Goal: Task Accomplishment & Management: Manage account settings

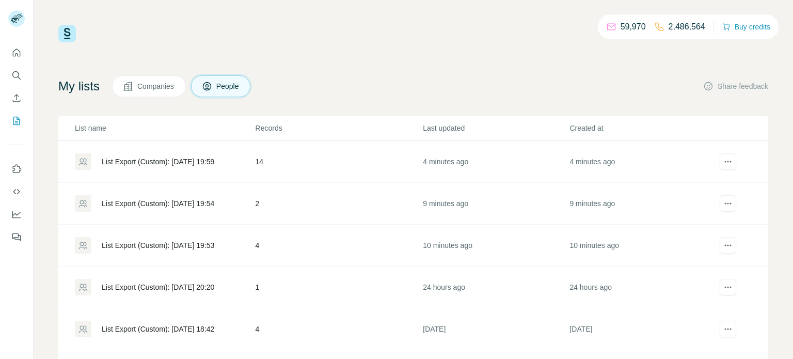
click at [186, 162] on div "List Export (Custom): 27/08/2025 19:59" at bounding box center [158, 161] width 113 height 10
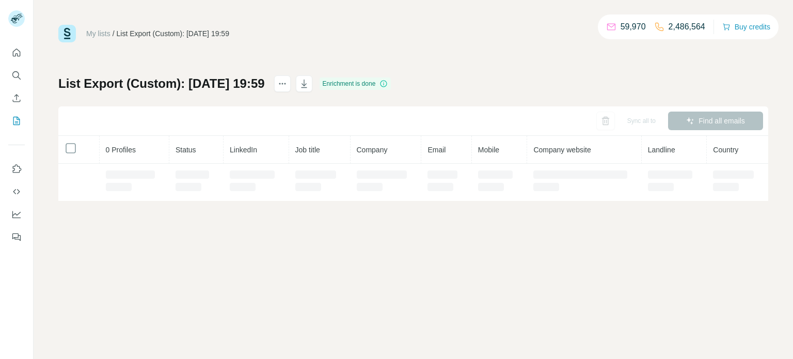
click at [200, 175] on div at bounding box center [192, 174] width 34 height 8
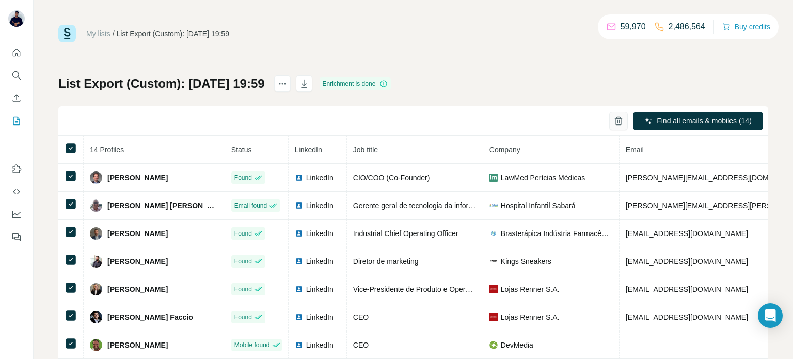
click at [618, 121] on icon "button" at bounding box center [618, 121] width 10 height 10
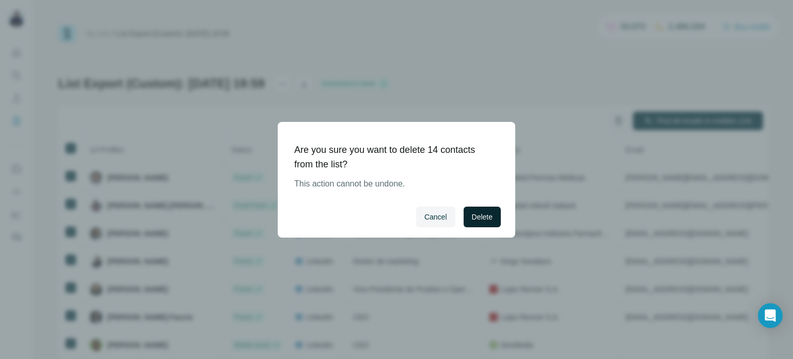
click at [480, 219] on span "Delete" at bounding box center [482, 217] width 21 height 10
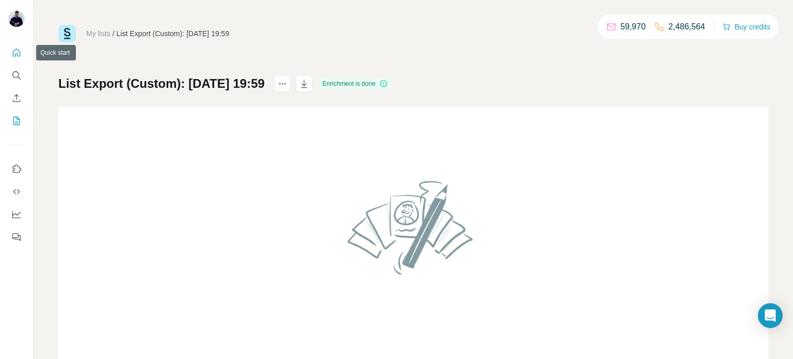
click at [20, 51] on icon "Quick start" at bounding box center [16, 52] width 10 height 10
